Goal: Book appointment/travel/reservation

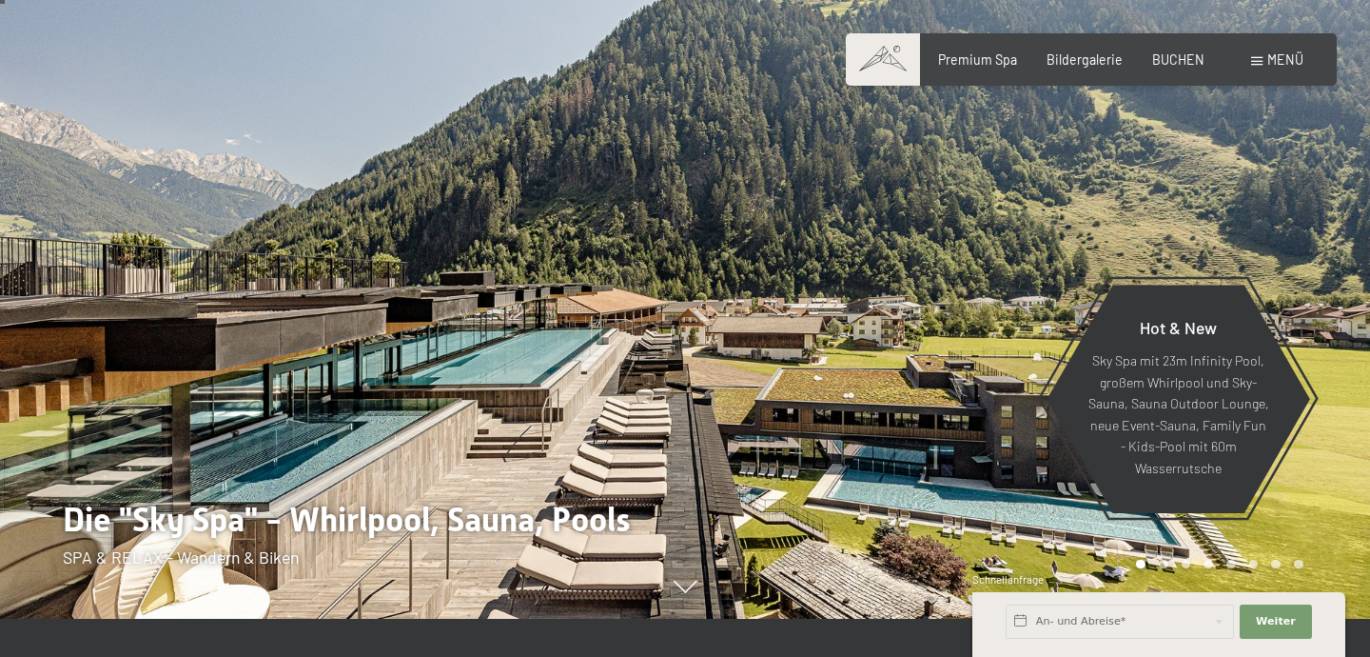
scroll to position [38, 0]
click at [1182, 61] on span "BUCHEN" at bounding box center [1179, 57] width 52 height 16
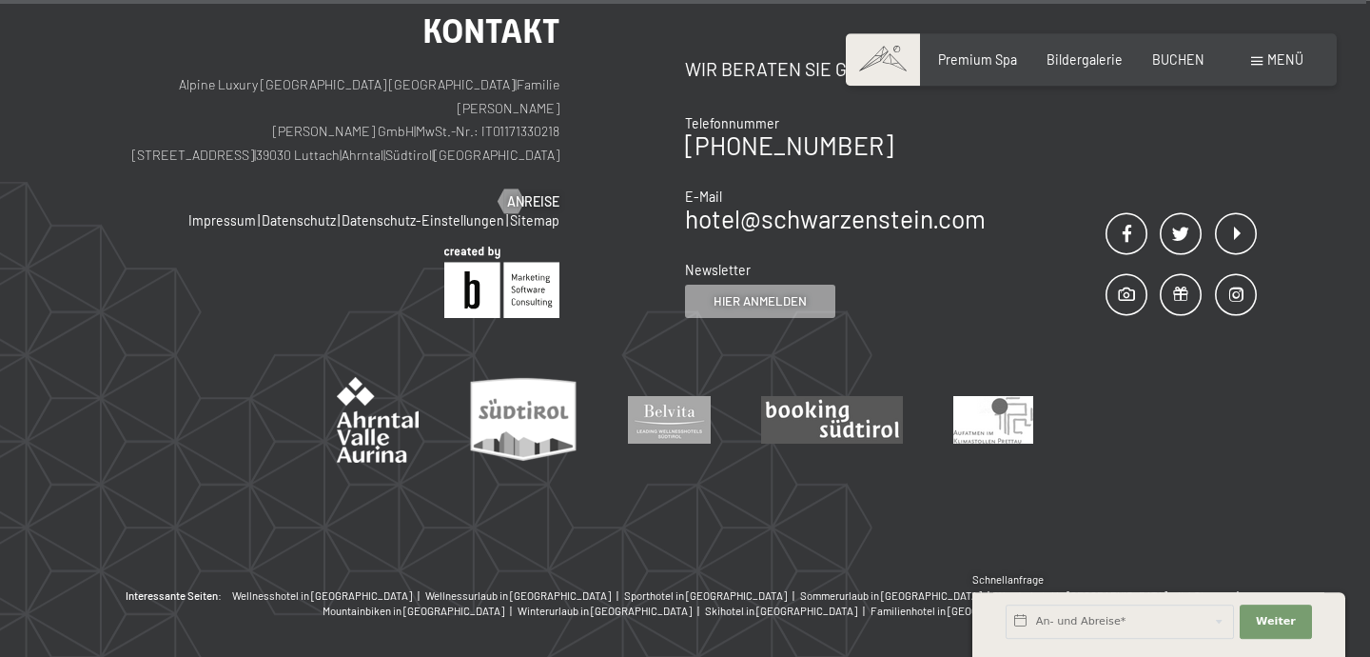
scroll to position [6527, 0]
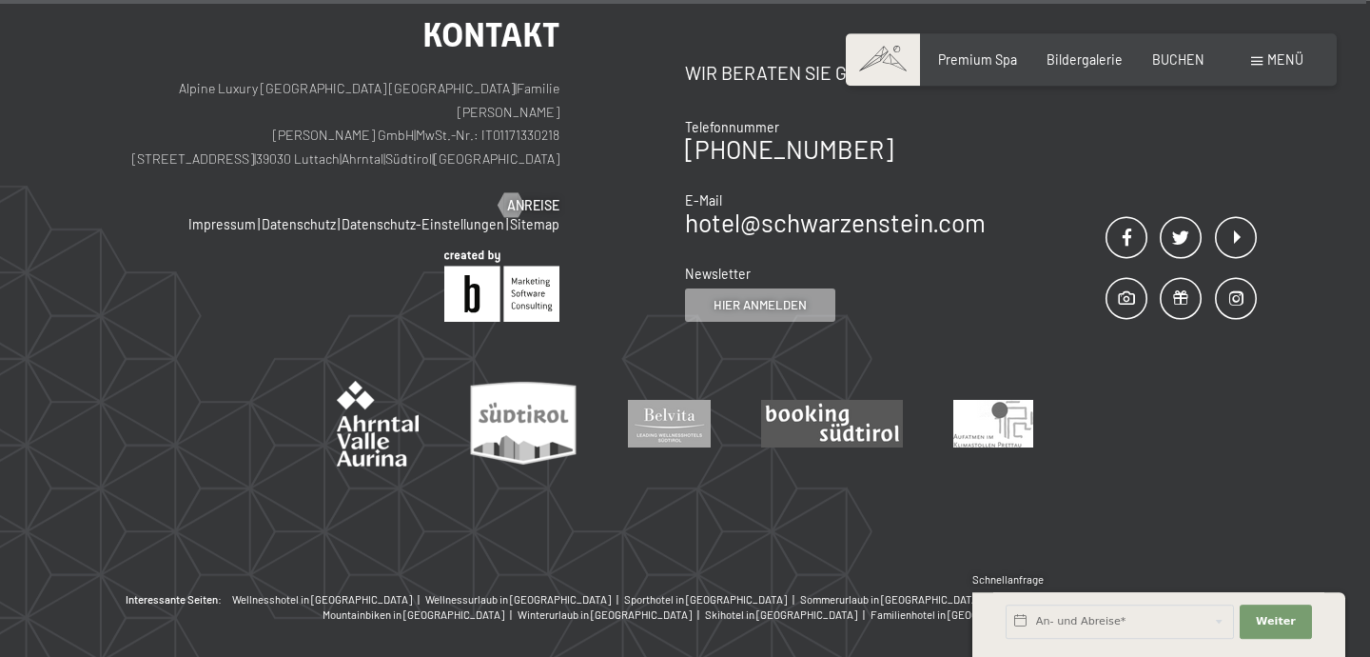
click at [1266, 68] on div "Menü" at bounding box center [1277, 59] width 52 height 19
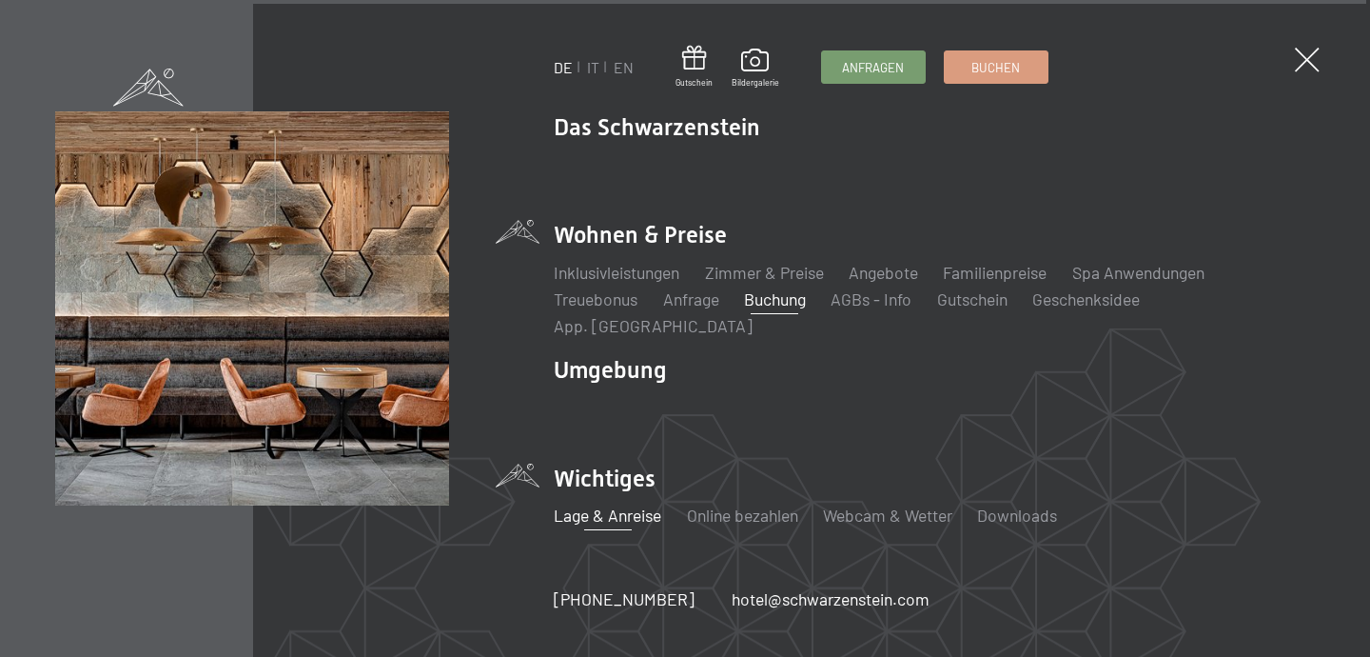
click at [608, 504] on link "Lage & Anreise" at bounding box center [608, 514] width 108 height 21
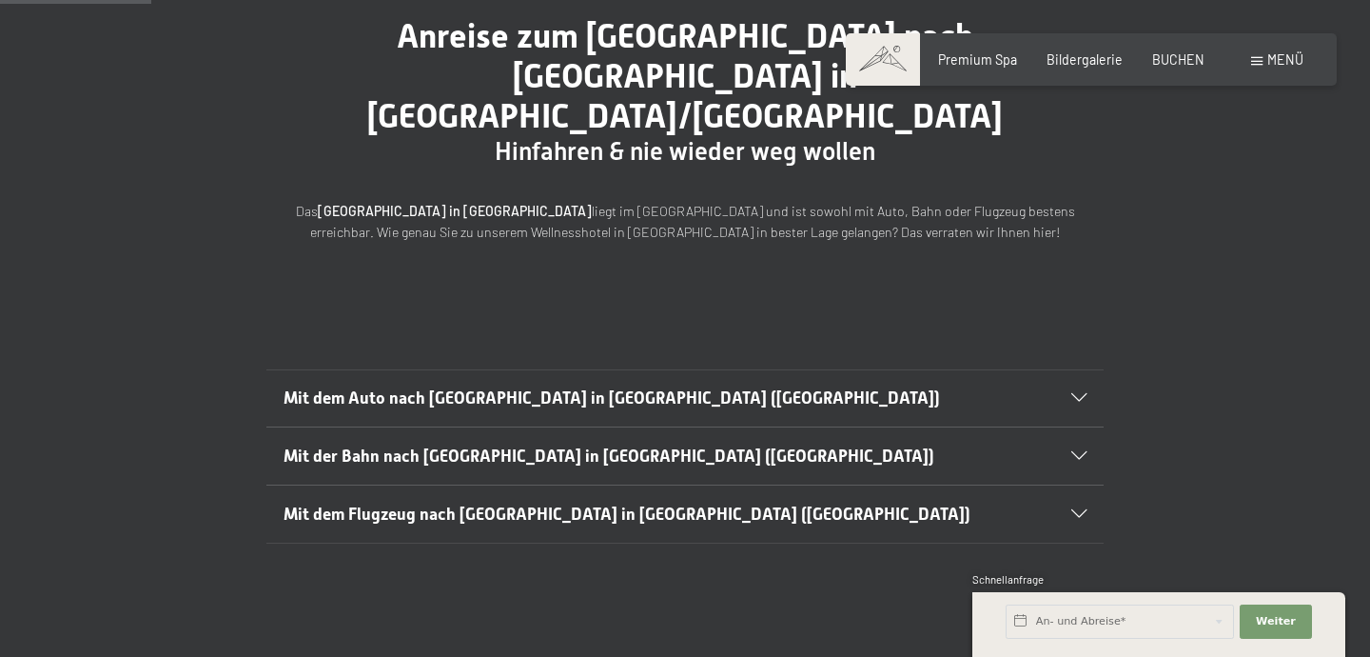
scroll to position [211, 0]
